Goal: Task Accomplishment & Management: Complete application form

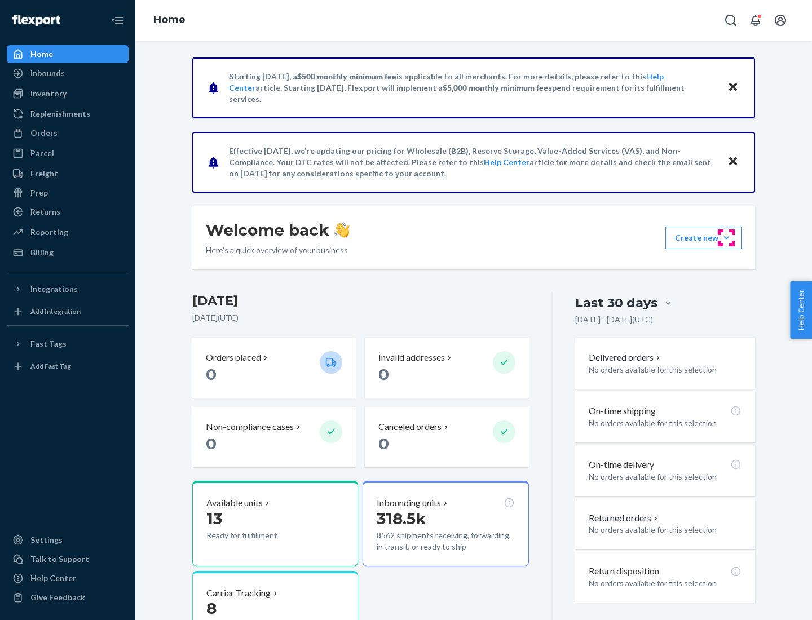
click at [726, 238] on button "Create new Create new inbound Create new order Create new product" at bounding box center [703, 238] width 76 height 23
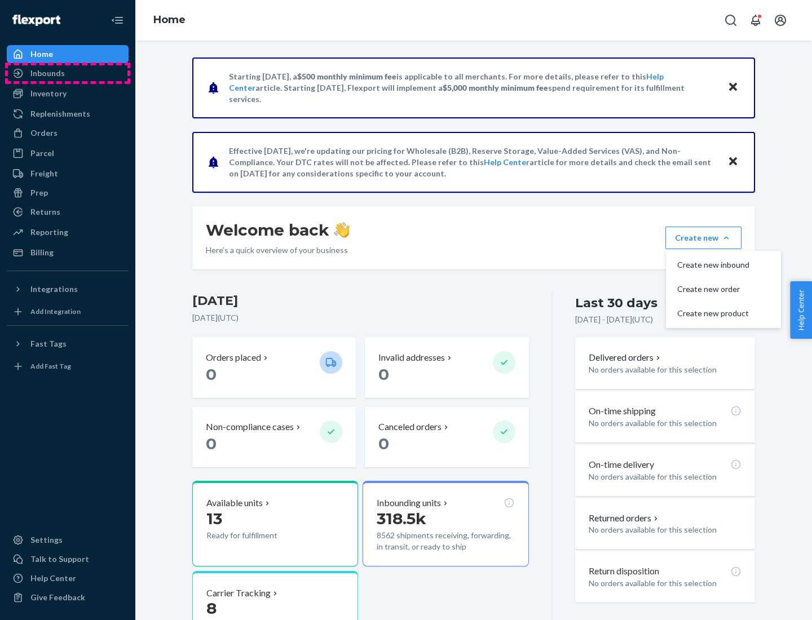
click at [68, 73] on div "Inbounds" at bounding box center [68, 73] width 120 height 16
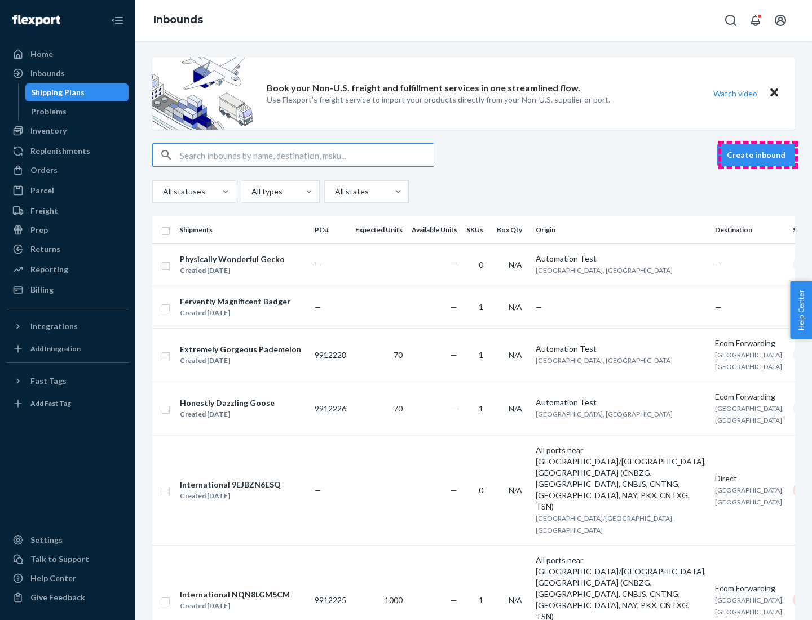
click at [758, 155] on button "Create inbound" at bounding box center [756, 155] width 78 height 23
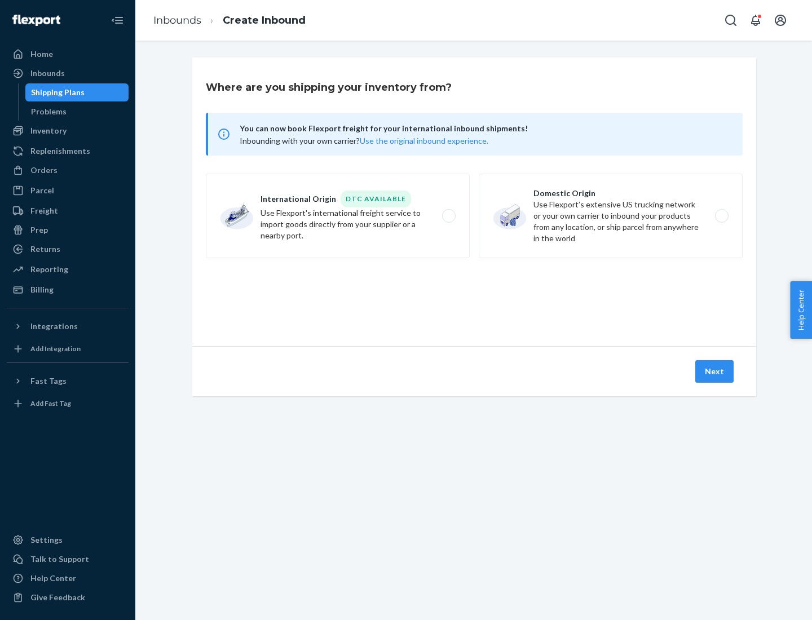
click at [611, 216] on label "Domestic Origin Use Flexport’s extensive US trucking network or your own carrie…" at bounding box center [611, 216] width 264 height 85
click at [721, 216] on input "Domestic Origin Use Flexport’s extensive US trucking network or your own carrie…" at bounding box center [724, 216] width 7 height 7
radio input "true"
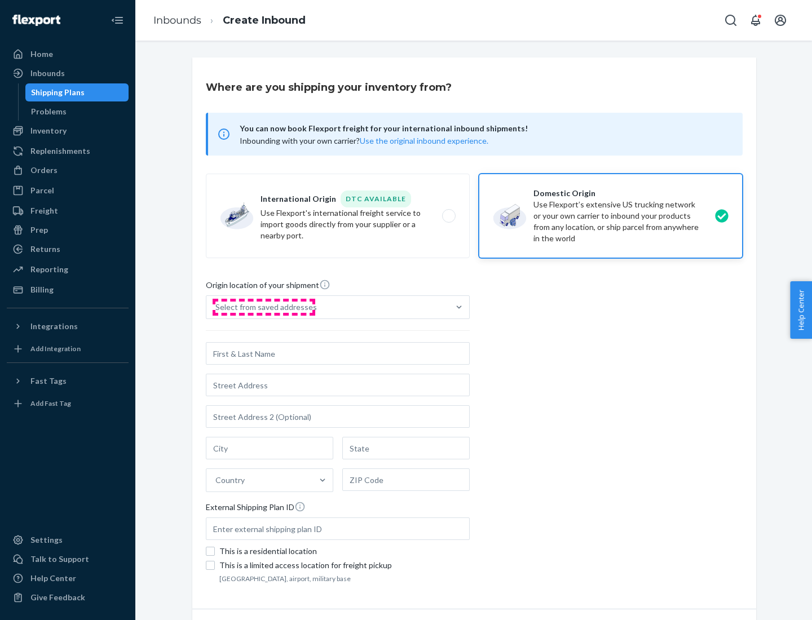
click at [263, 307] on div "Select from saved addresses" at bounding box center [266, 307] width 102 height 11
click at [217, 307] on input "Select from saved addresses" at bounding box center [215, 307] width 1 height 11
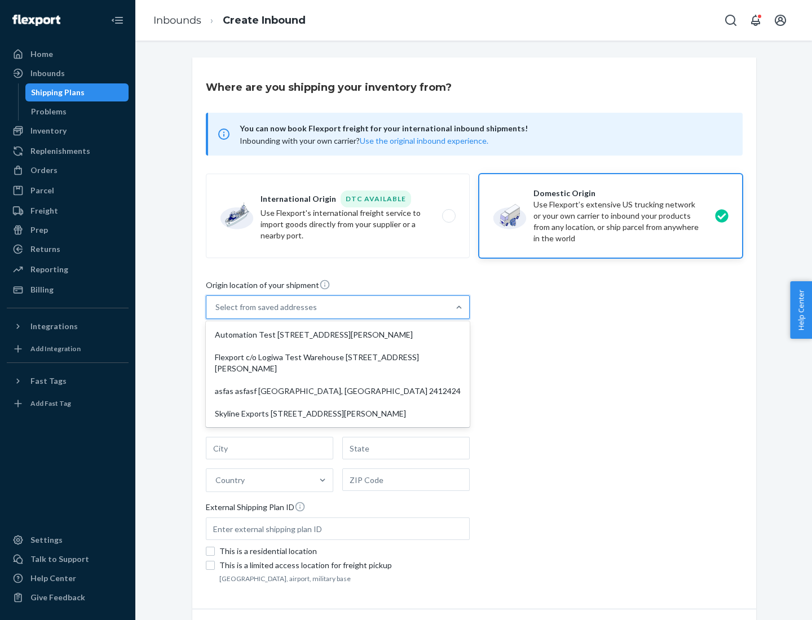
scroll to position [5, 0]
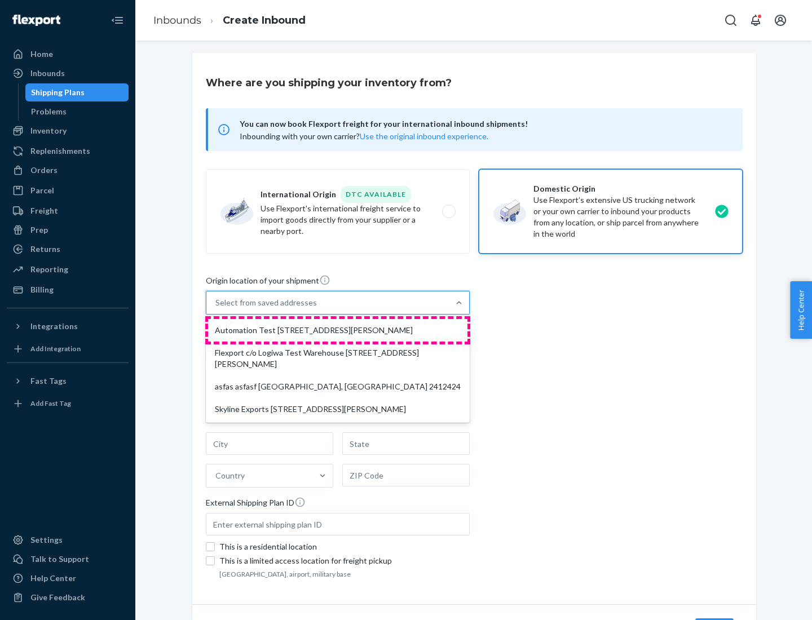
click at [338, 330] on div "Automation Test [STREET_ADDRESS][PERSON_NAME]" at bounding box center [337, 330] width 259 height 23
click at [217, 308] on input "option Automation Test [STREET_ADDRESS][PERSON_NAME] focused, 1 of 4. 4 results…" at bounding box center [215, 302] width 1 height 11
type input "Automation Test"
type input "9th Floor"
type input "[GEOGRAPHIC_DATA]"
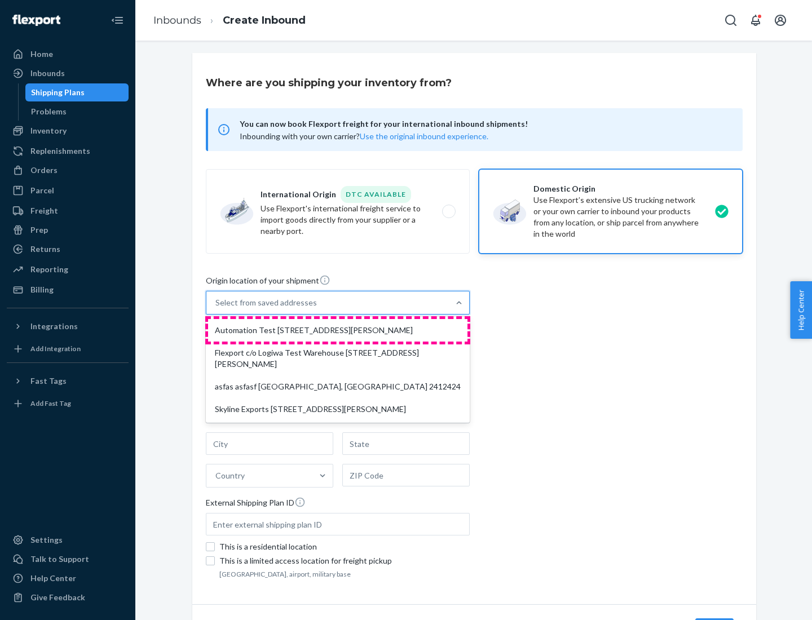
type input "CA"
type input "94104"
type input "[STREET_ADDRESS][PERSON_NAME]"
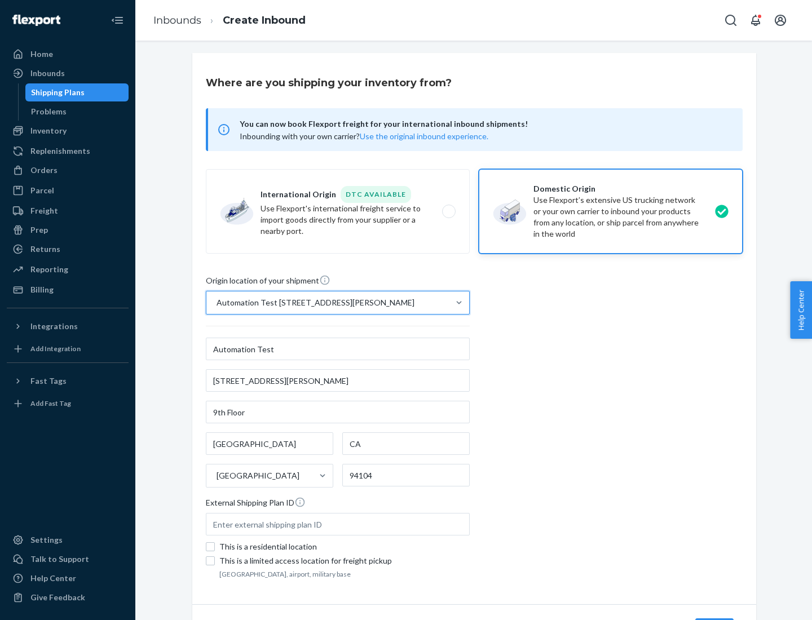
scroll to position [66, 0]
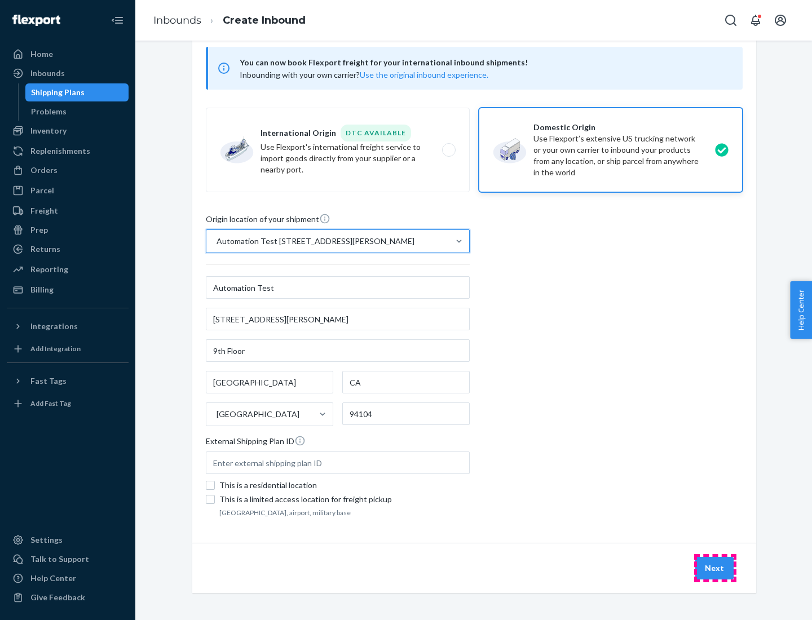
click at [715, 568] on button "Next" at bounding box center [714, 568] width 38 height 23
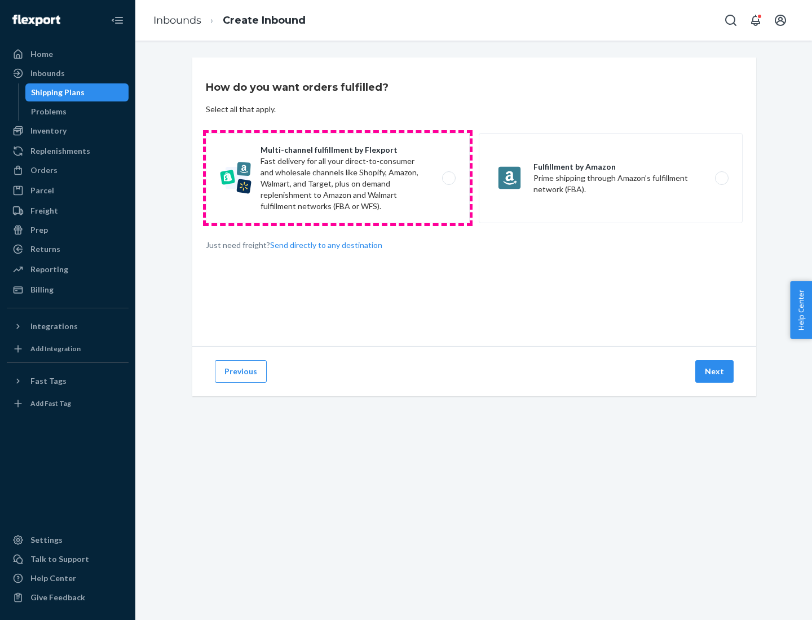
click at [338, 178] on label "Multi-channel fulfillment by Flexport Fast delivery for all your direct-to-cons…" at bounding box center [338, 178] width 264 height 90
click at [448, 178] on input "Multi-channel fulfillment by Flexport Fast delivery for all your direct-to-cons…" at bounding box center [451, 178] width 7 height 7
radio input "true"
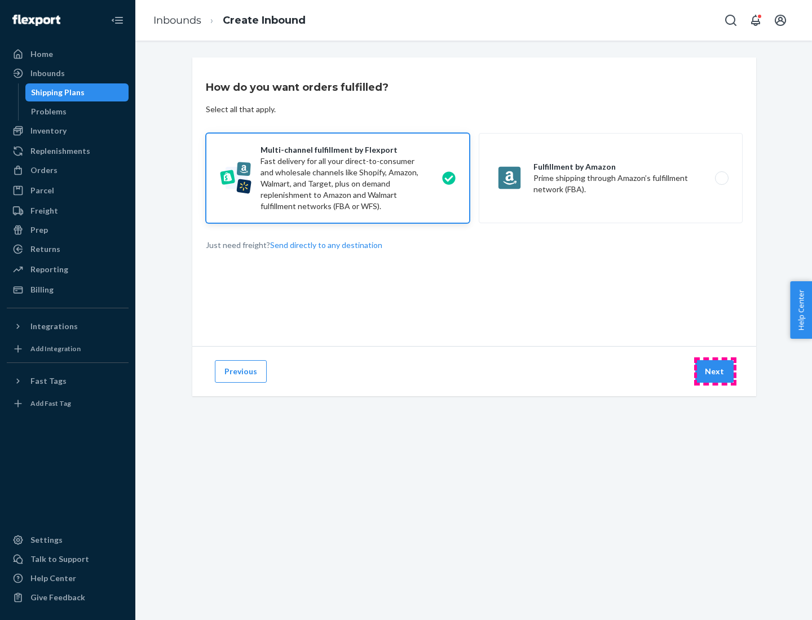
click at [715, 372] on button "Next" at bounding box center [714, 371] width 38 height 23
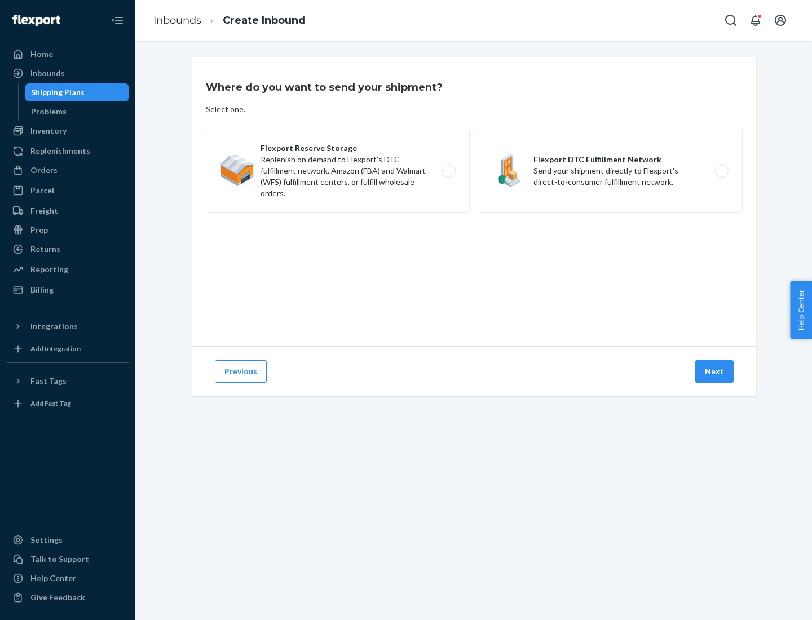
click at [611, 171] on label "Flexport DTC Fulfillment Network Send your shipment directly to Flexport's dire…" at bounding box center [611, 171] width 264 height 85
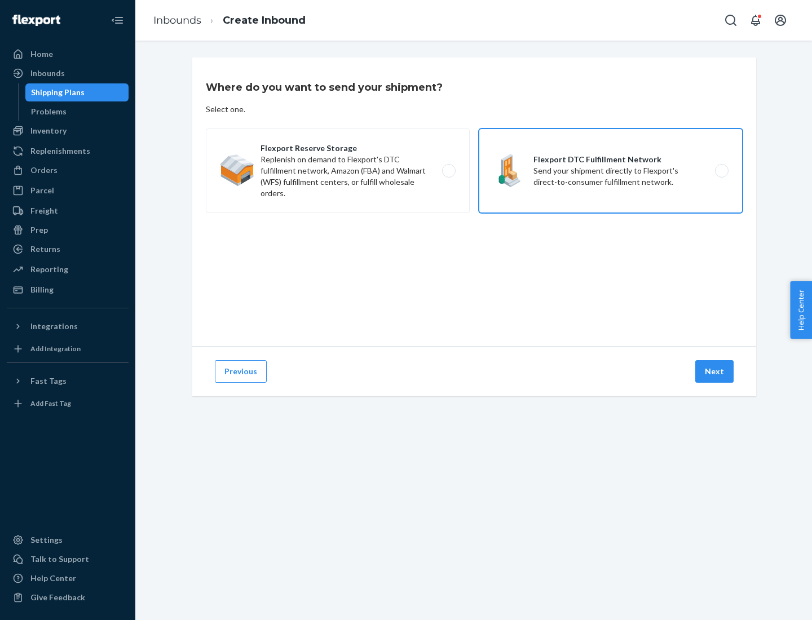
click at [721, 171] on input "Flexport DTC Fulfillment Network Send your shipment directly to Flexport's dire…" at bounding box center [724, 170] width 7 height 7
radio input "true"
click at [715, 372] on button "Next" at bounding box center [714, 371] width 38 height 23
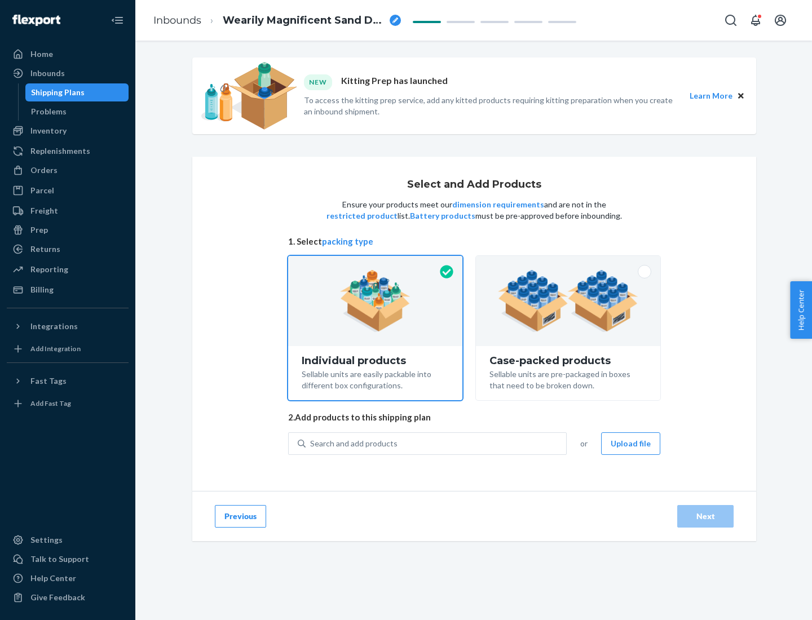
click at [568, 301] on img at bounding box center [568, 301] width 140 height 62
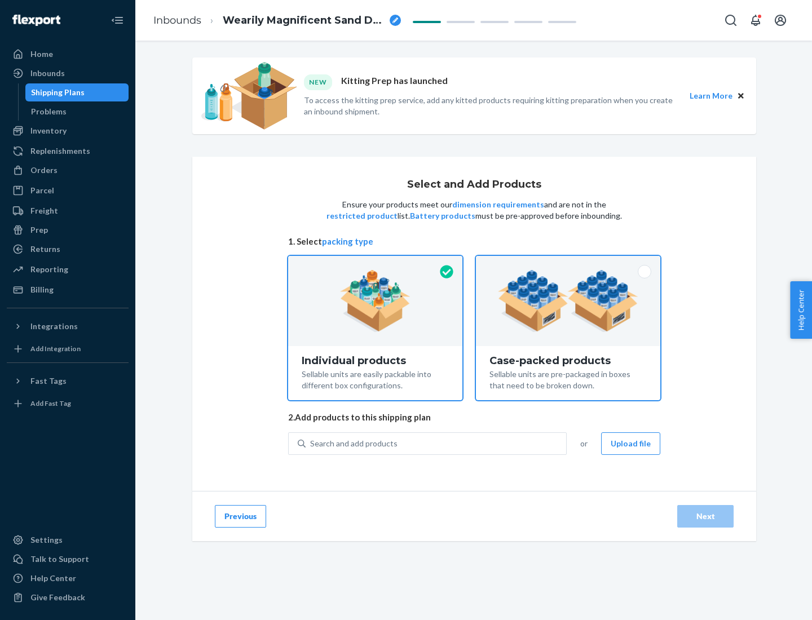
click at [568, 263] on input "Case-packed products Sellable units are pre-packaged in boxes that need to be b…" at bounding box center [567, 259] width 7 height 7
radio input "true"
radio input "false"
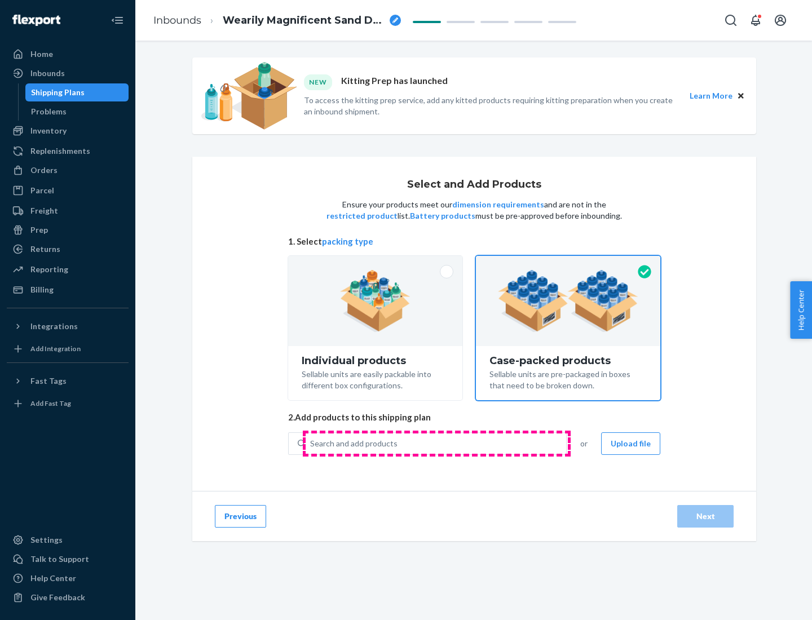
click at [436, 443] on div "Search and add products" at bounding box center [436, 444] width 261 height 20
click at [311, 443] on input "Search and add products" at bounding box center [310, 443] width 1 height 11
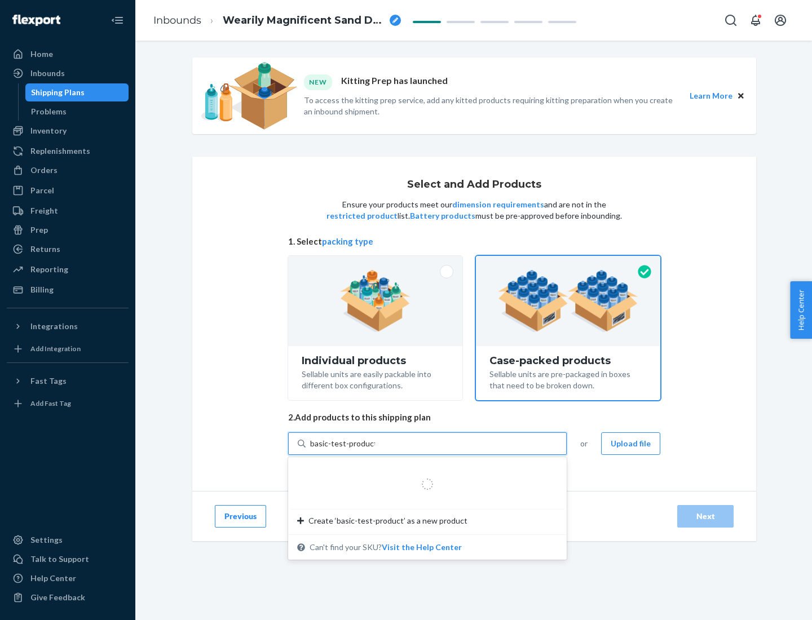
type input "basic-test-product-1"
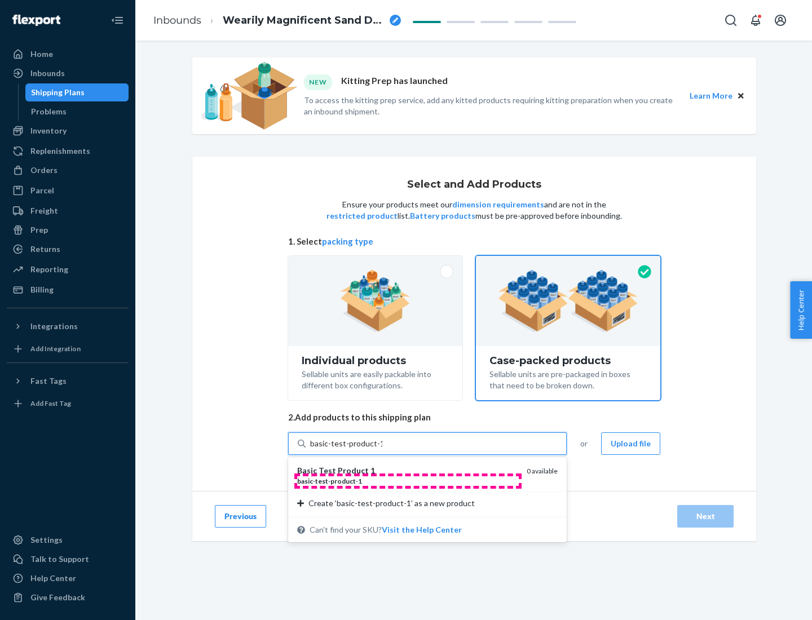
click at [408, 481] on div "basic - test - product - 1" at bounding box center [407, 482] width 220 height 10
click at [382, 449] on input "basic-test-product-1" at bounding box center [346, 443] width 72 height 11
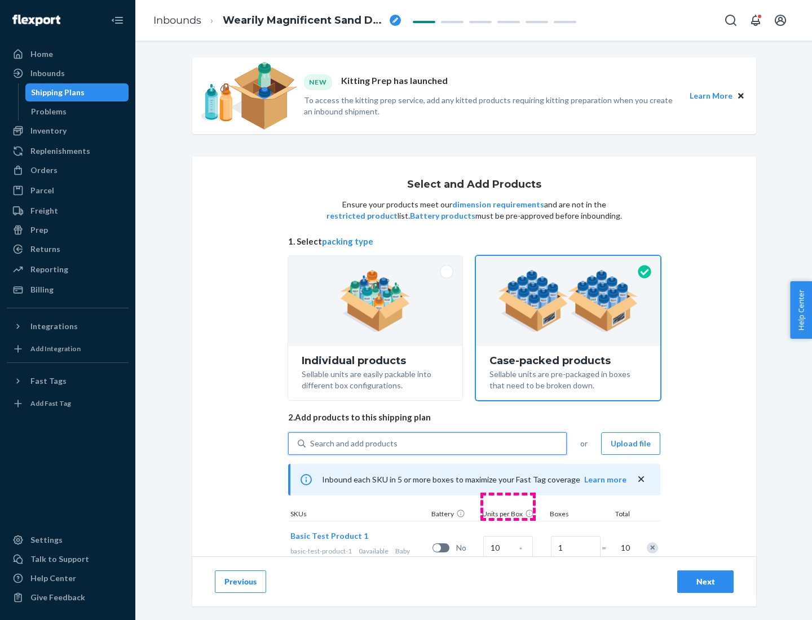
scroll to position [41, 0]
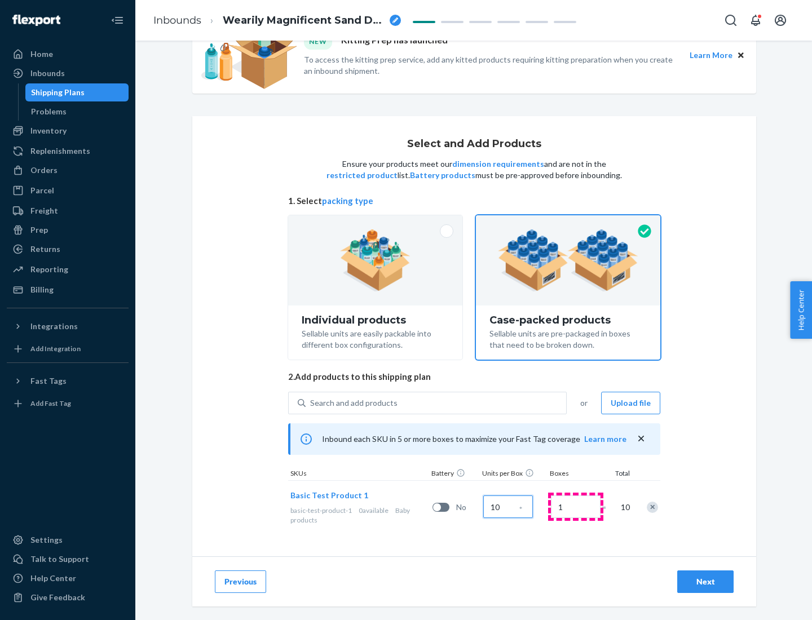
type input "10"
type input "7"
click at [705, 582] on div "Next" at bounding box center [705, 581] width 37 height 11
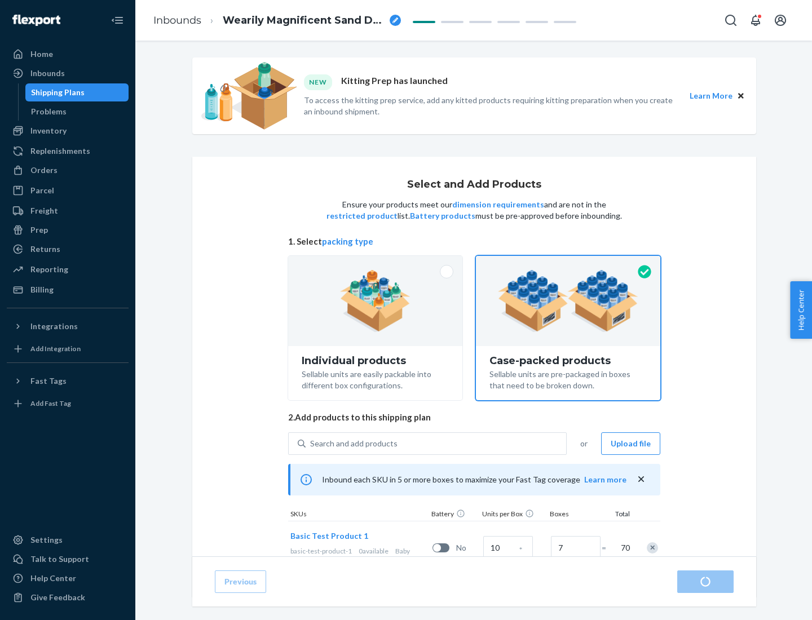
radio input "true"
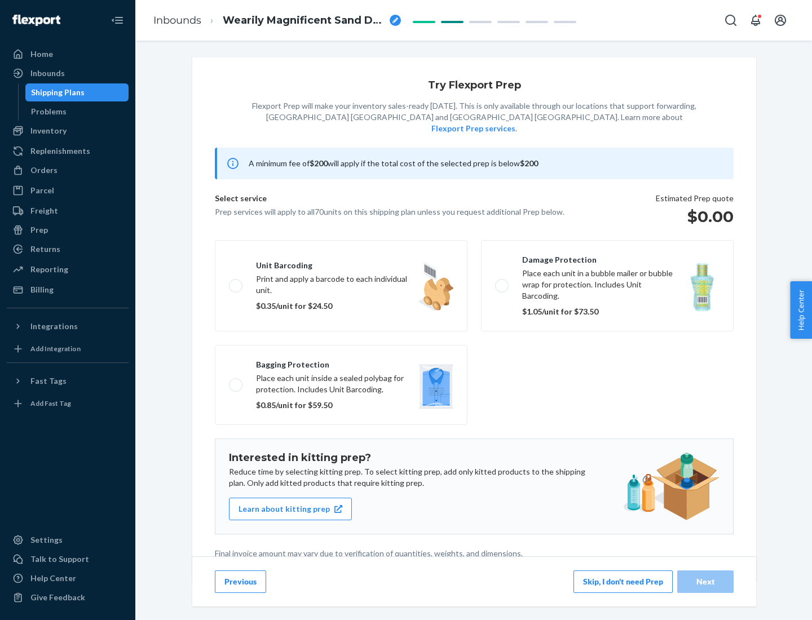
scroll to position [3, 0]
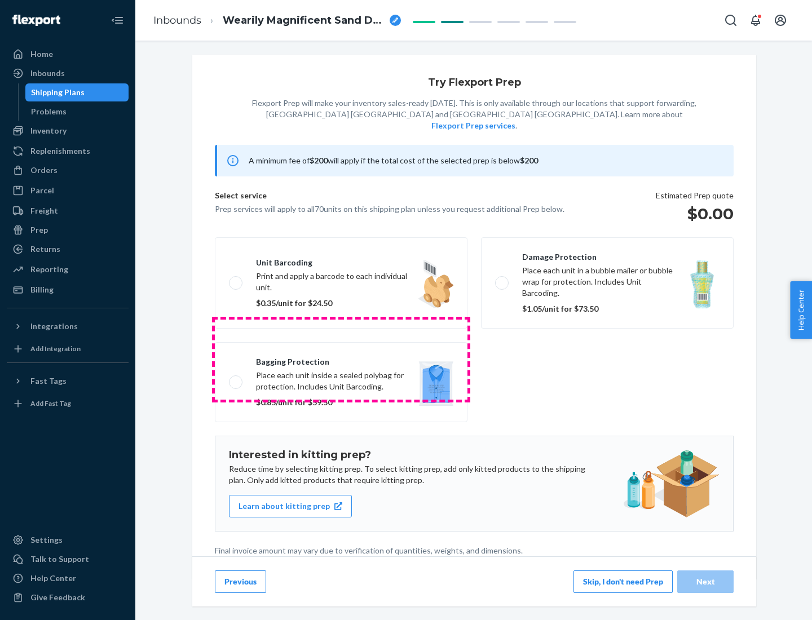
click at [341, 359] on label "Bagging protection Place each unit inside a sealed polybag for protection. Incl…" at bounding box center [341, 382] width 253 height 80
click at [236, 378] on input "Bagging protection Place each unit inside a sealed polybag for protection. Incl…" at bounding box center [232, 381] width 7 height 7
checkbox input "true"
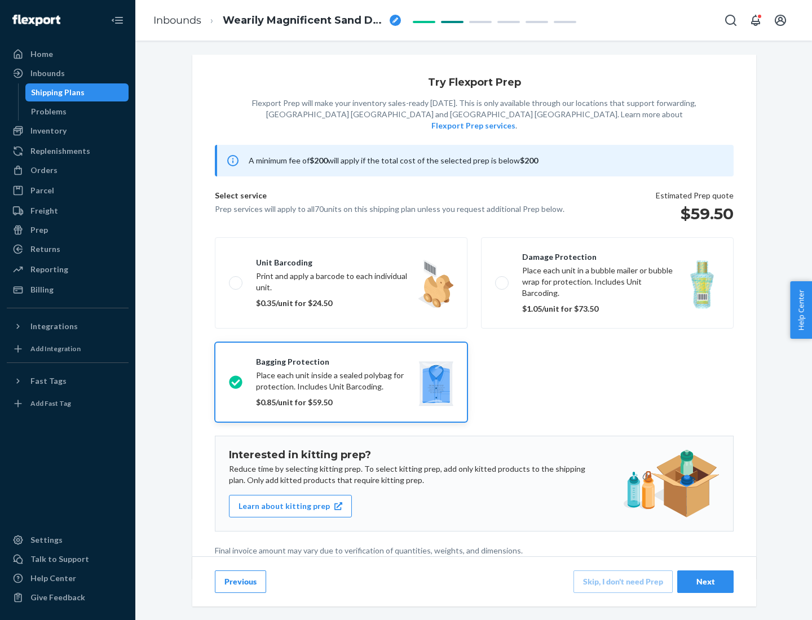
click at [705, 581] on div "Next" at bounding box center [705, 581] width 37 height 11
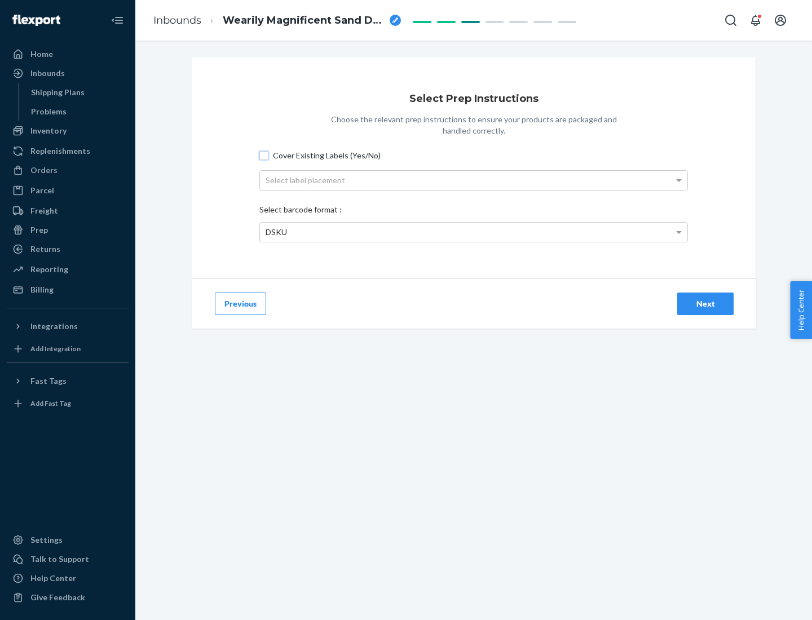
click at [264, 155] on input "Cover Existing Labels (Yes/No)" at bounding box center [263, 155] width 9 height 9
checkbox input "true"
click at [474, 180] on div "Select label placement" at bounding box center [473, 180] width 427 height 19
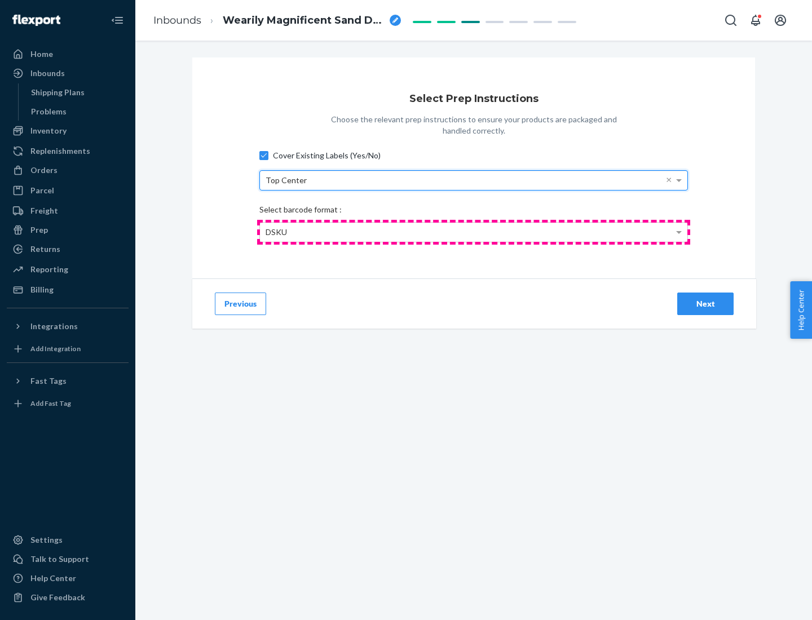
click at [474, 232] on div "DSKU" at bounding box center [473, 232] width 427 height 19
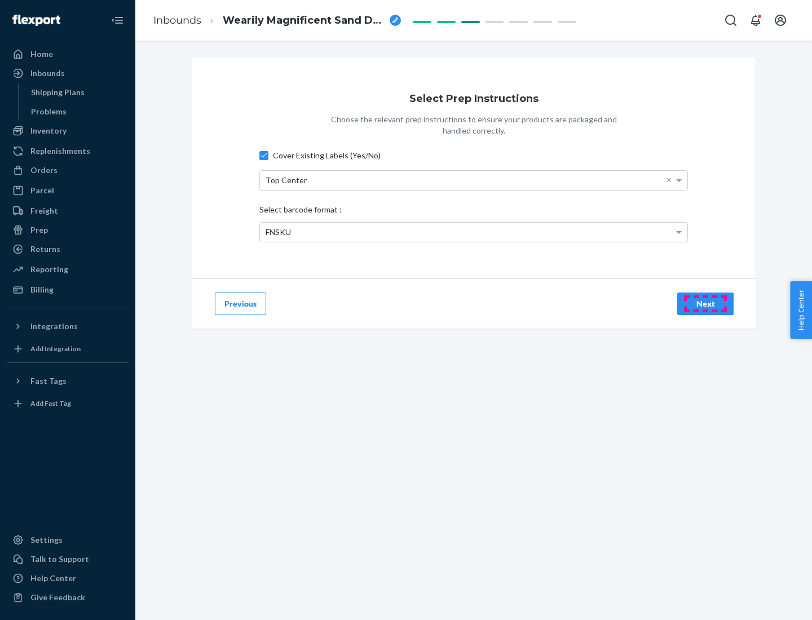
click at [705, 303] on div "Next" at bounding box center [705, 303] width 37 height 11
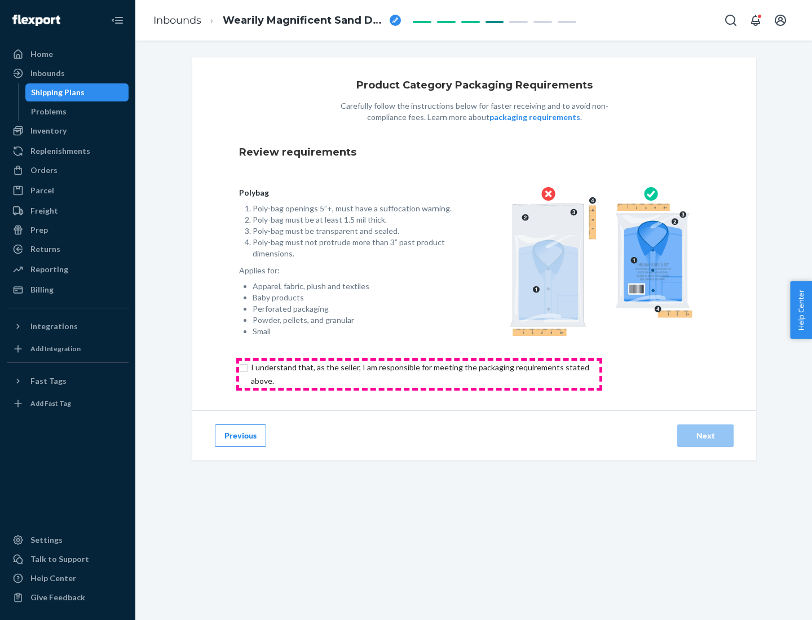
click at [419, 374] on input "checkbox" at bounding box center [426, 374] width 375 height 27
checkbox input "true"
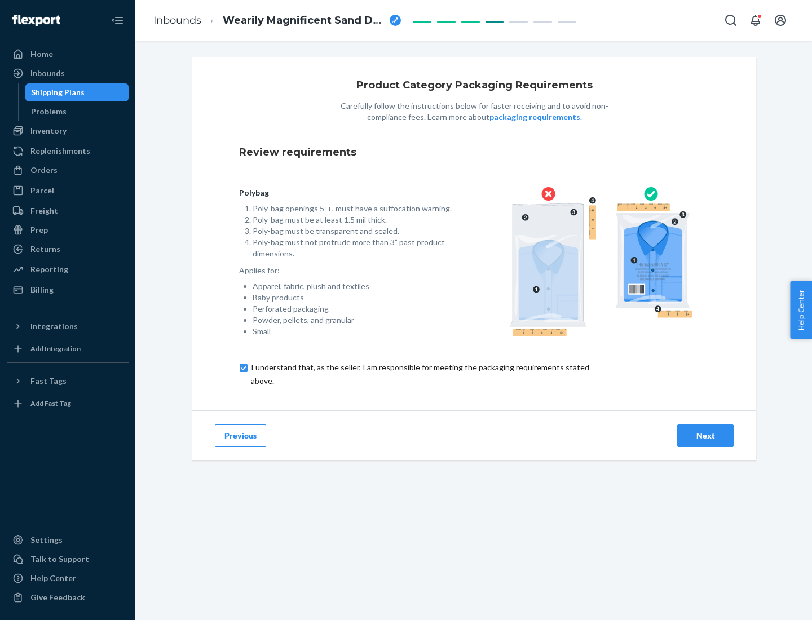
click at [705, 435] on div "Next" at bounding box center [705, 435] width 37 height 11
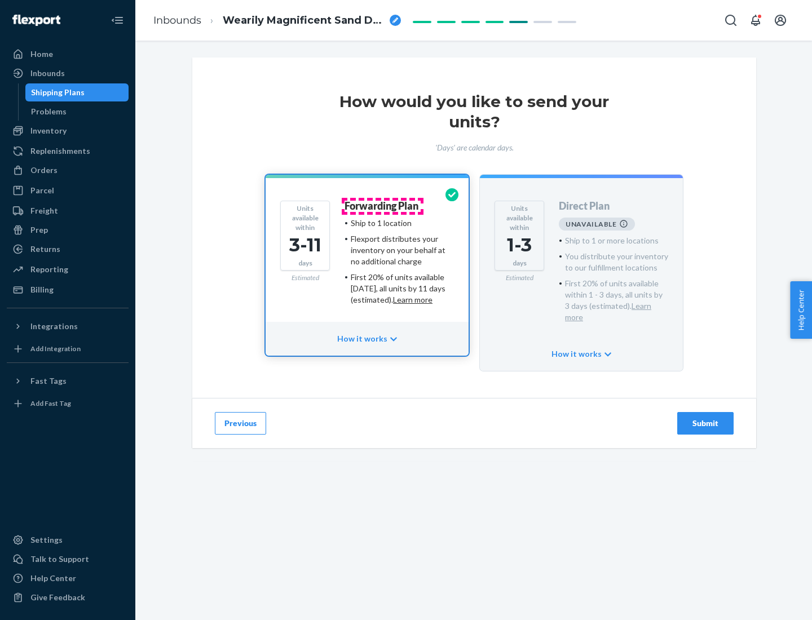
click at [382, 206] on h4 "Forwarding Plan" at bounding box center [382, 206] width 74 height 11
click at [705, 418] on div "Submit" at bounding box center [705, 423] width 37 height 11
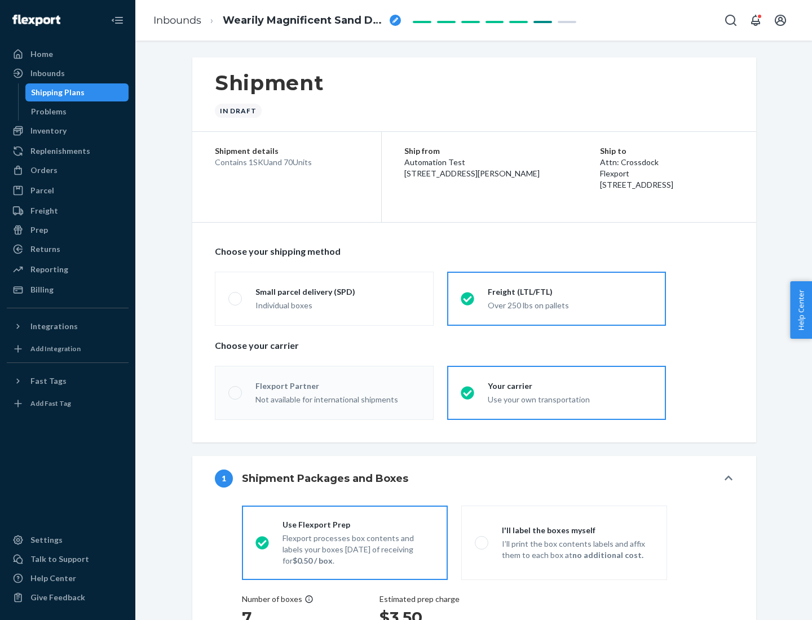
radio input "true"
radio input "false"
radio input "true"
radio input "false"
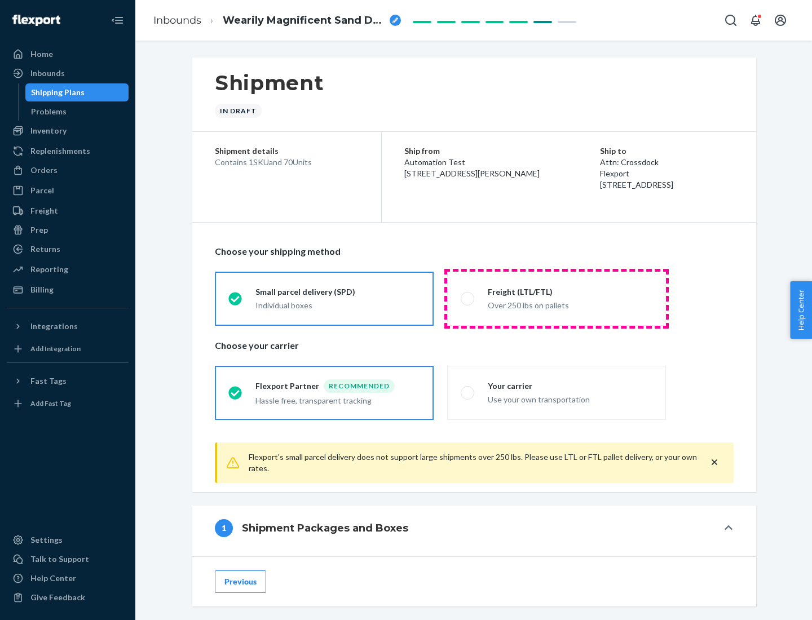
click at [557, 298] on div "Over 250 lbs on pallets" at bounding box center [570, 305] width 165 height 14
click at [468, 298] on input "Freight (LTL/FTL) Over 250 lbs on pallets" at bounding box center [464, 298] width 7 height 7
radio input "true"
radio input "false"
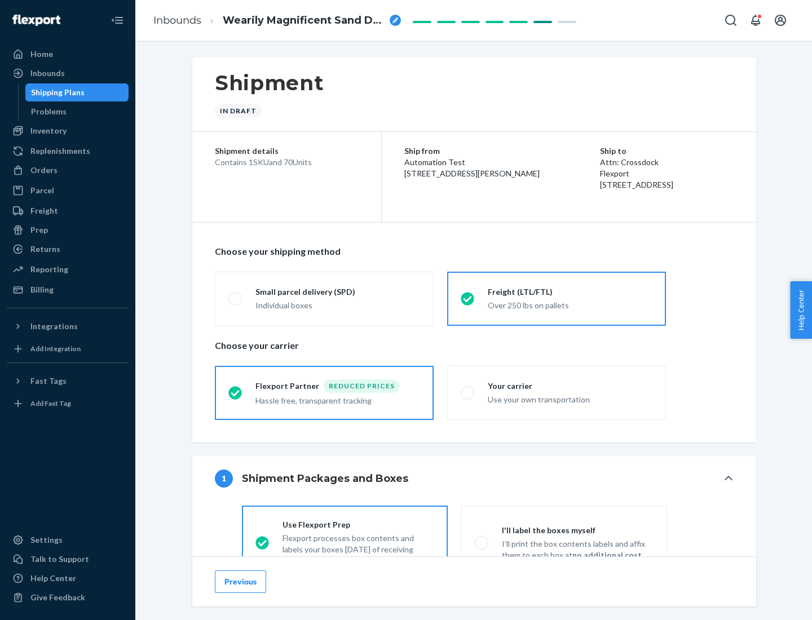
scroll to position [63, 0]
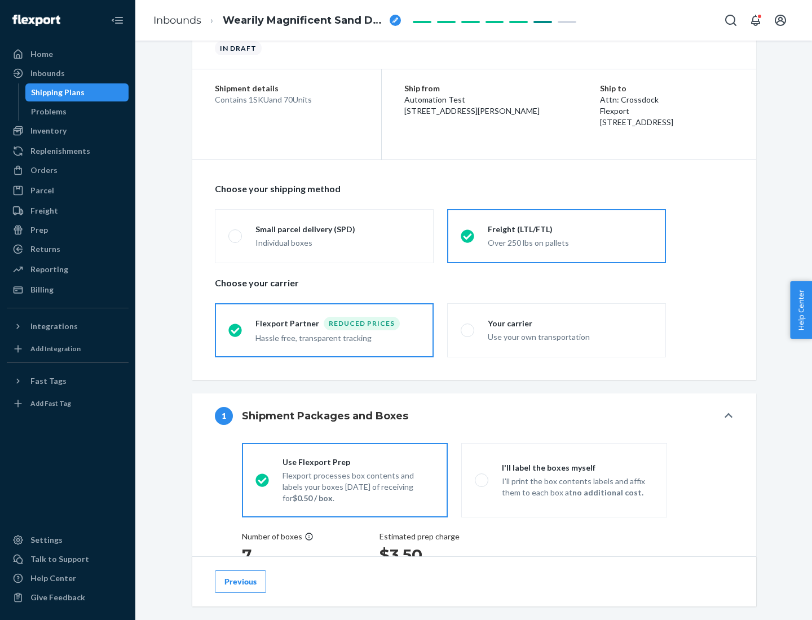
click at [557, 330] on div "Use your own transportation" at bounding box center [570, 336] width 165 height 14
click at [468, 330] on input "Your carrier Use your own transportation" at bounding box center [464, 330] width 7 height 7
radio input "true"
radio input "false"
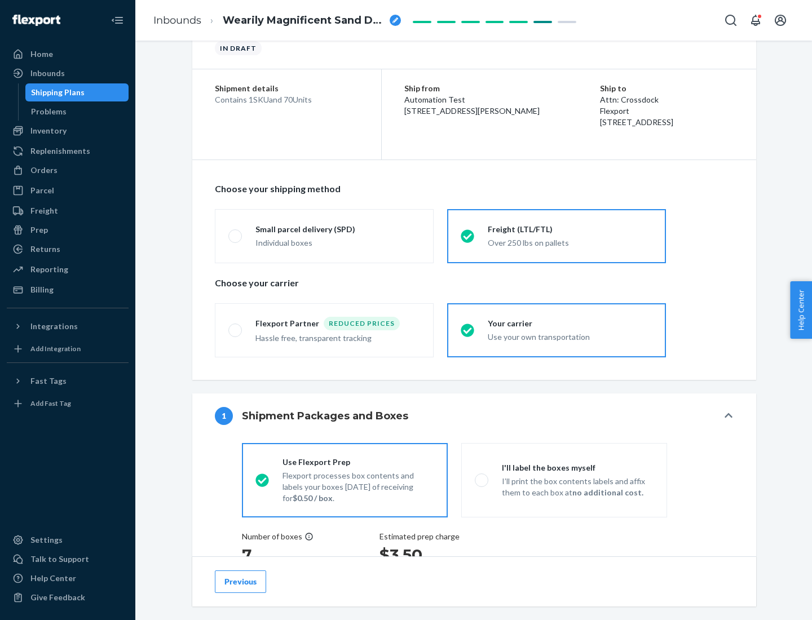
scroll to position [213, 0]
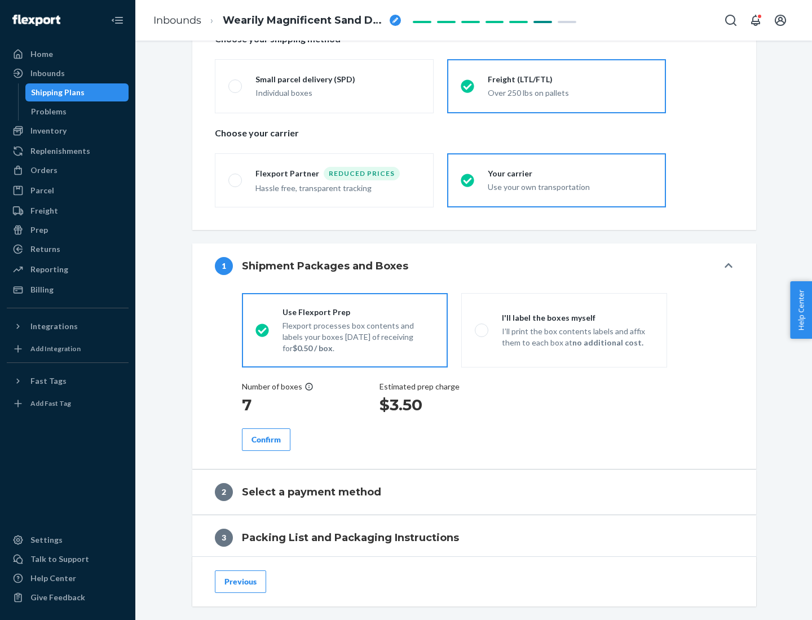
click at [564, 330] on p "I’ll print the box contents labels and affix them to each box at no additional …" at bounding box center [578, 337] width 152 height 23
click at [482, 330] on input "I'll label the boxes myself I’ll print the box contents labels and affix them t…" at bounding box center [478, 330] width 7 height 7
radio input "true"
radio input "false"
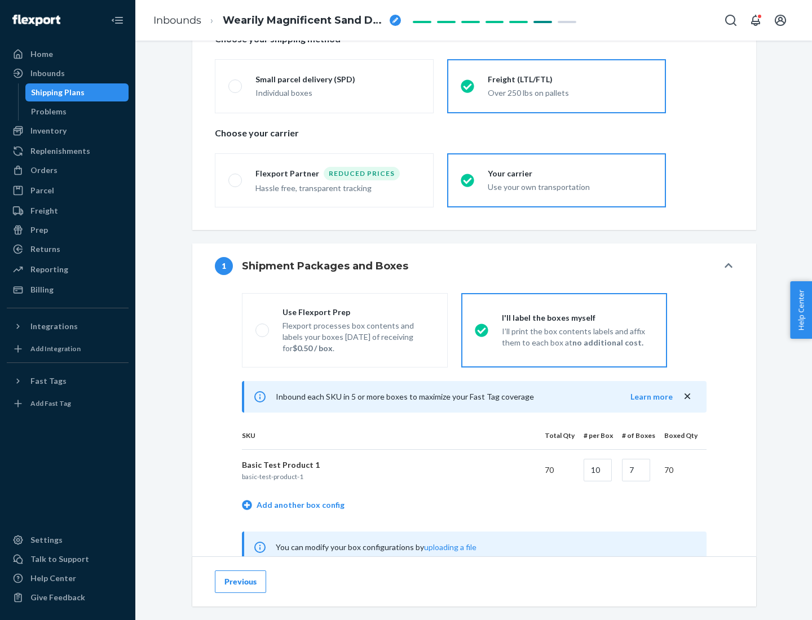
scroll to position [352, 0]
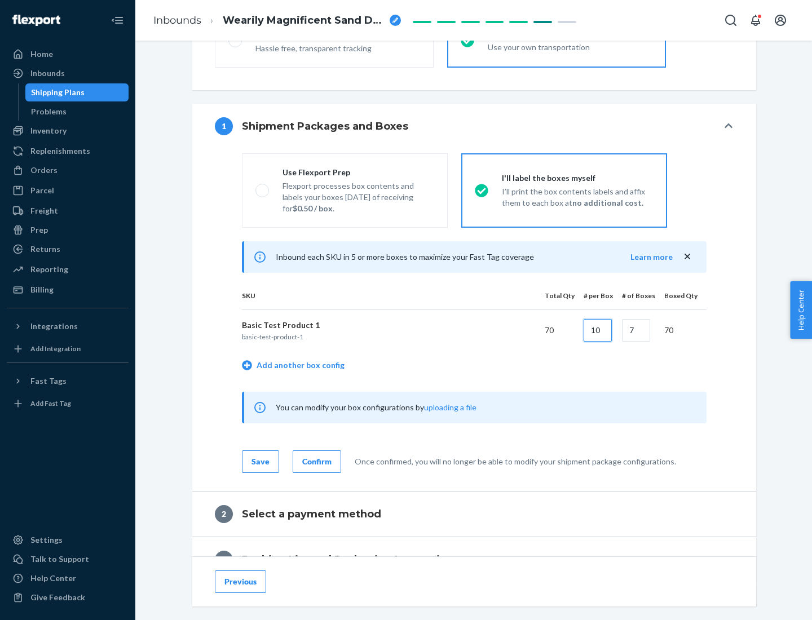
type input "10"
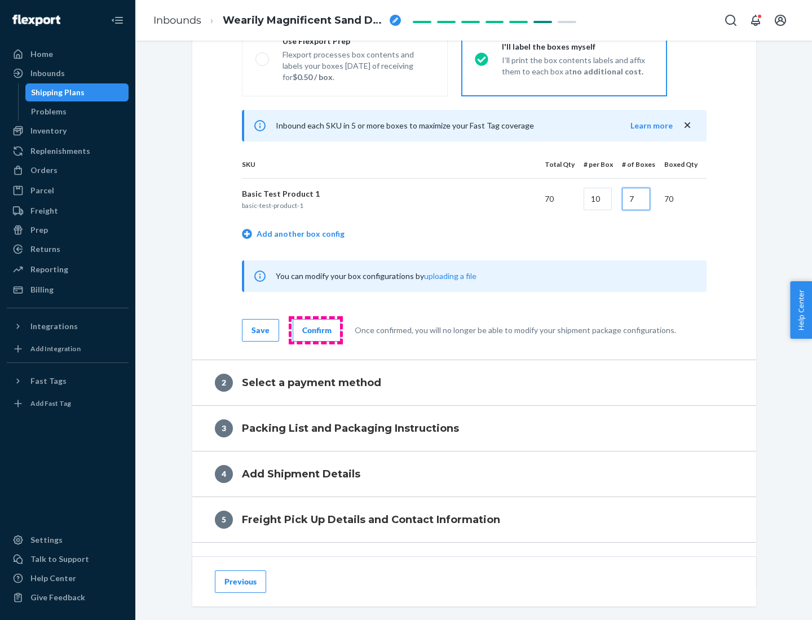
type input "7"
click at [315, 330] on div "Confirm" at bounding box center [316, 330] width 29 height 11
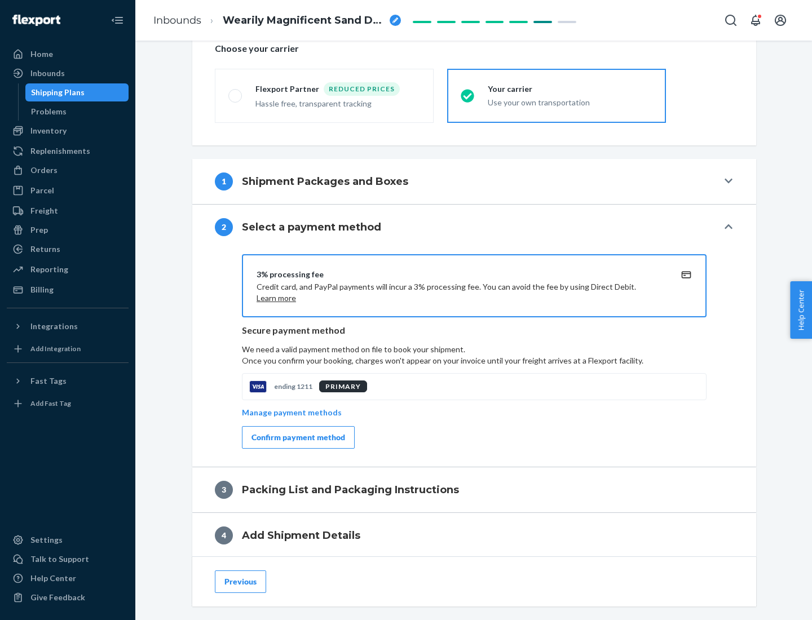
scroll to position [404, 0]
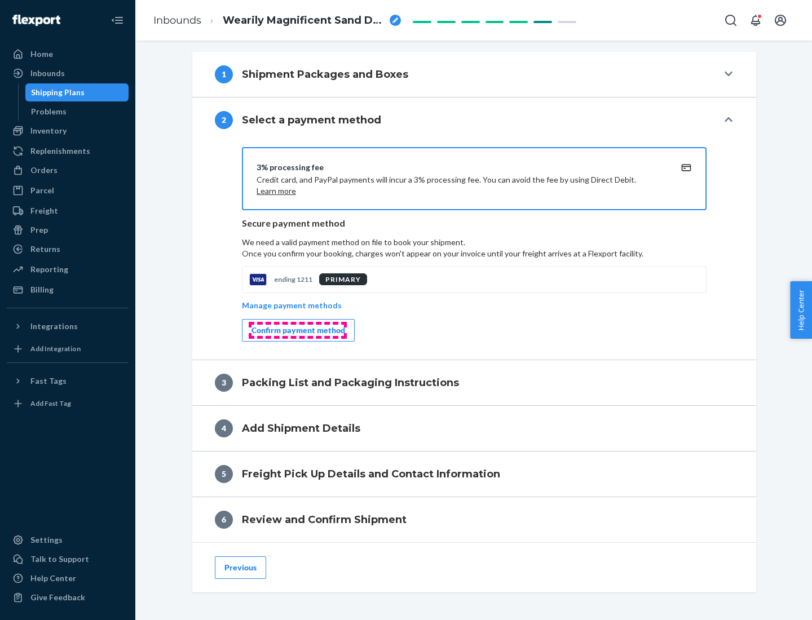
click at [297, 330] on div "Confirm payment method" at bounding box center [299, 330] width 94 height 11
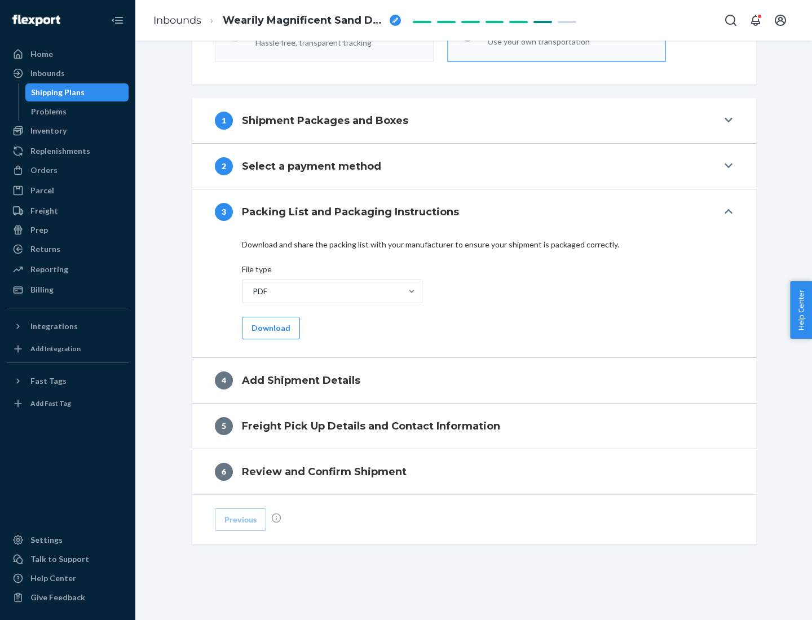
scroll to position [356, 0]
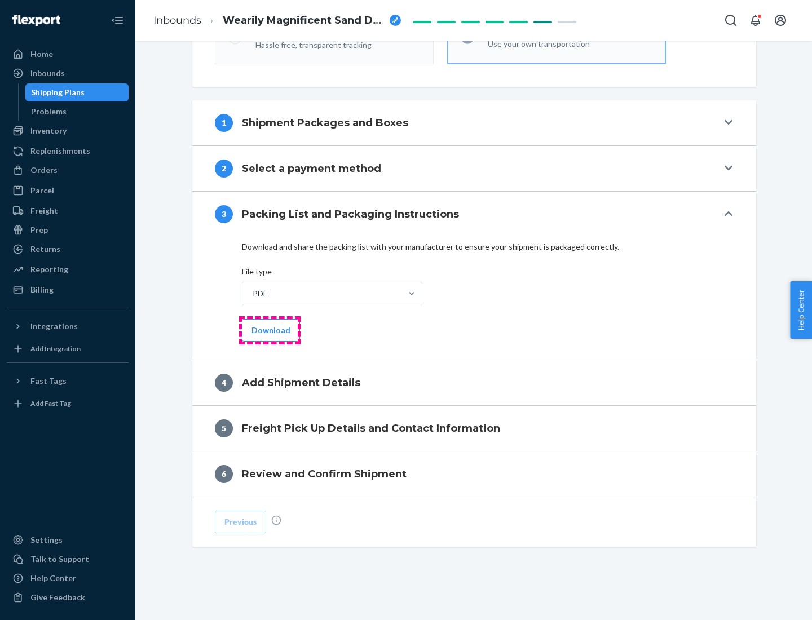
click at [270, 330] on button "Download" at bounding box center [271, 330] width 58 height 23
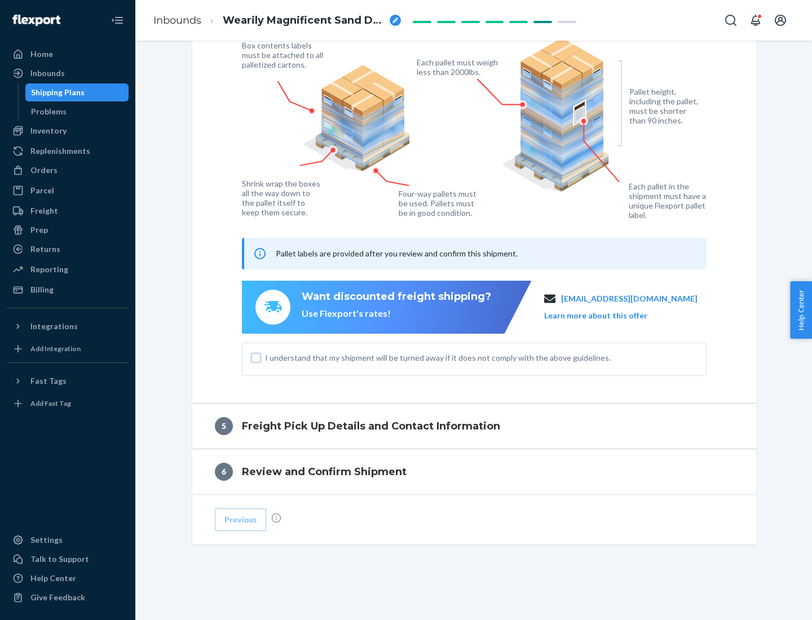
click at [256, 358] on input "I understand that my shipment will be turned away if it does not comply with th…" at bounding box center [256, 358] width 9 height 9
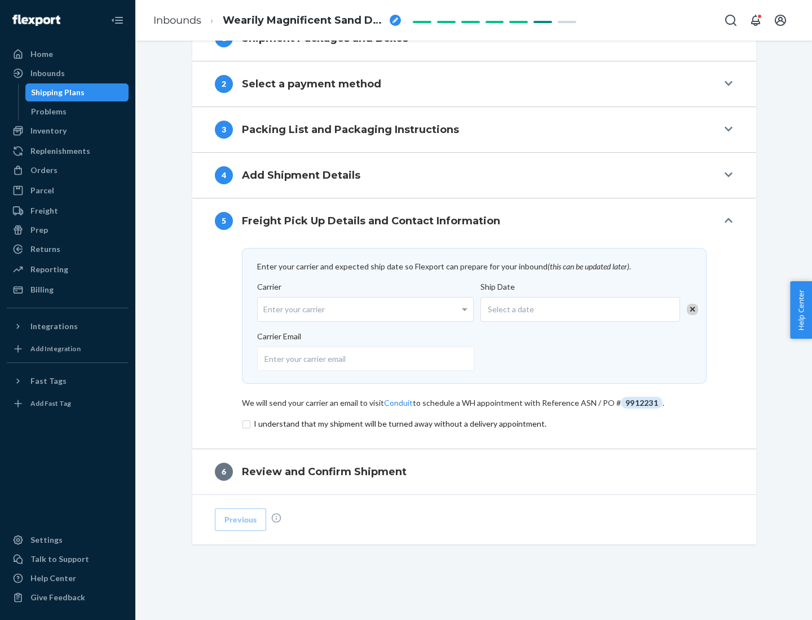
click at [474, 423] on input "checkbox" at bounding box center [474, 424] width 465 height 14
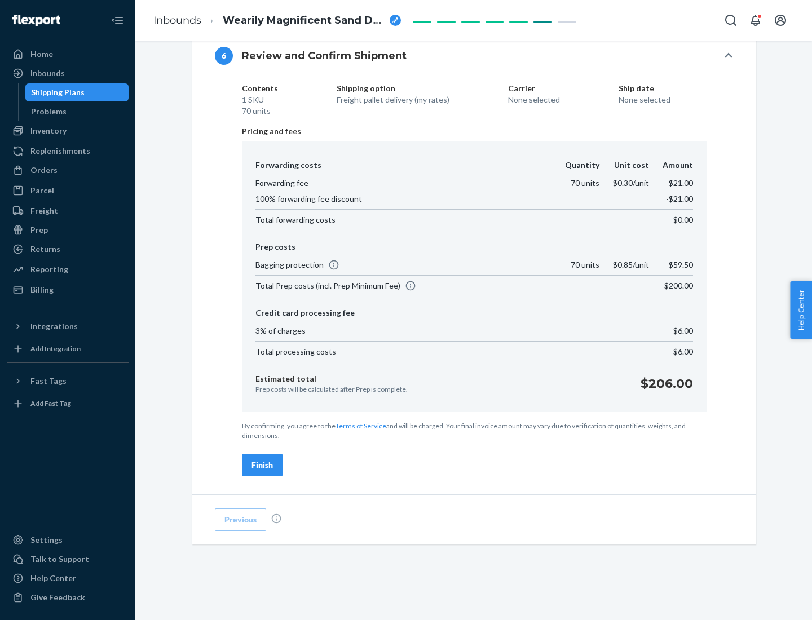
click at [262, 465] on div "Finish" at bounding box center [262, 465] width 21 height 11
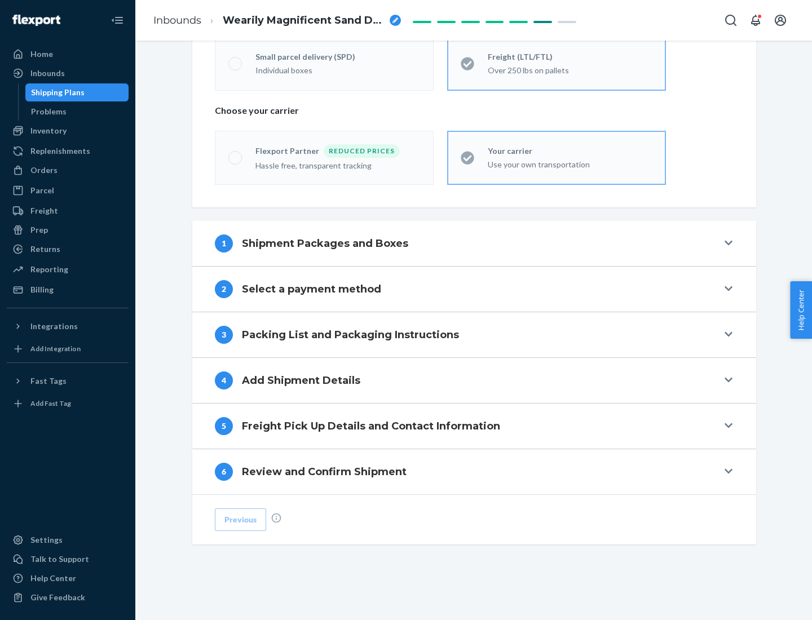
scroll to position [235, 0]
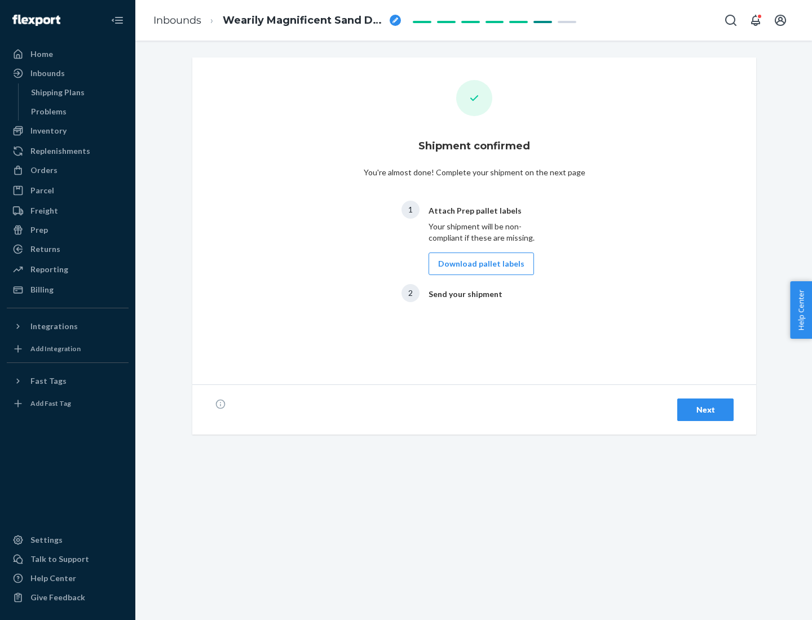
click at [478, 264] on button "Download pallet labels" at bounding box center [481, 264] width 105 height 23
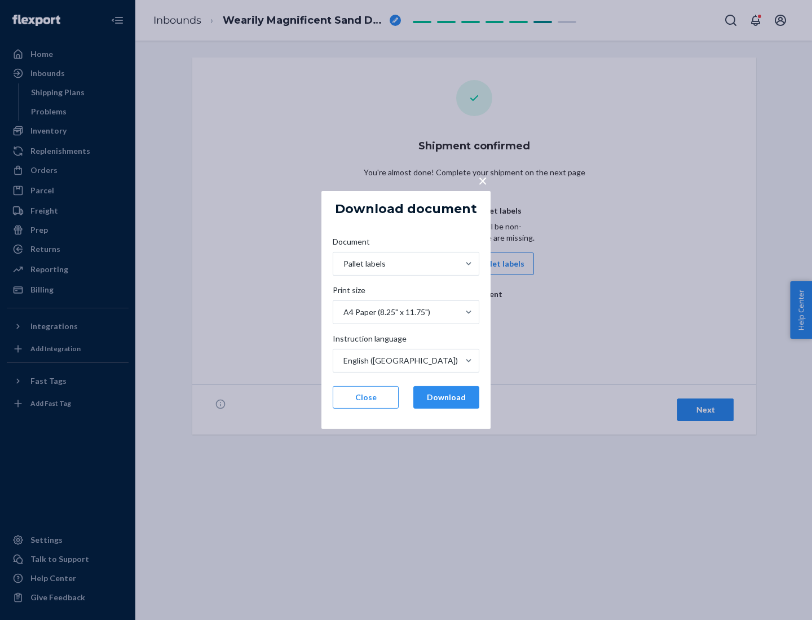
click at [446, 398] on button "Download" at bounding box center [446, 397] width 66 height 23
click at [482, 180] on span "×" at bounding box center [482, 180] width 9 height 19
